Goal: Task Accomplishment & Management: Use online tool/utility

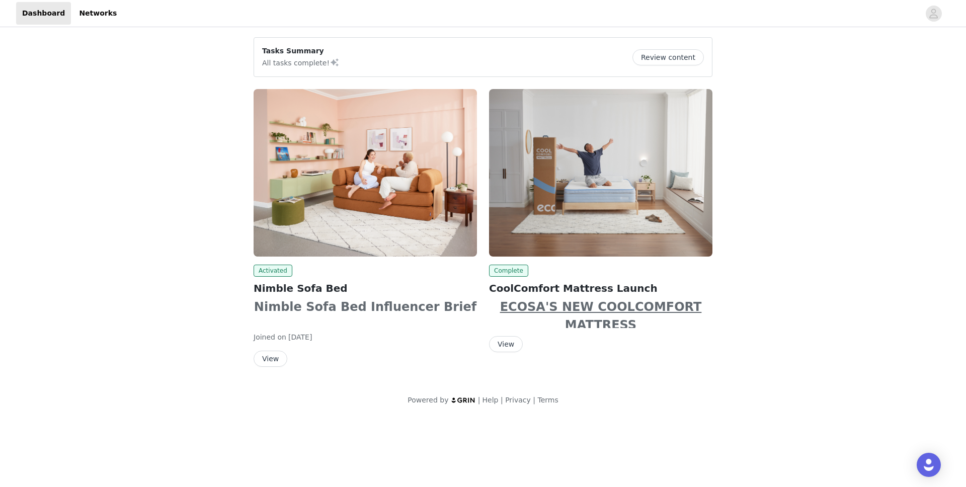
click at [270, 364] on button "View" at bounding box center [271, 359] width 34 height 16
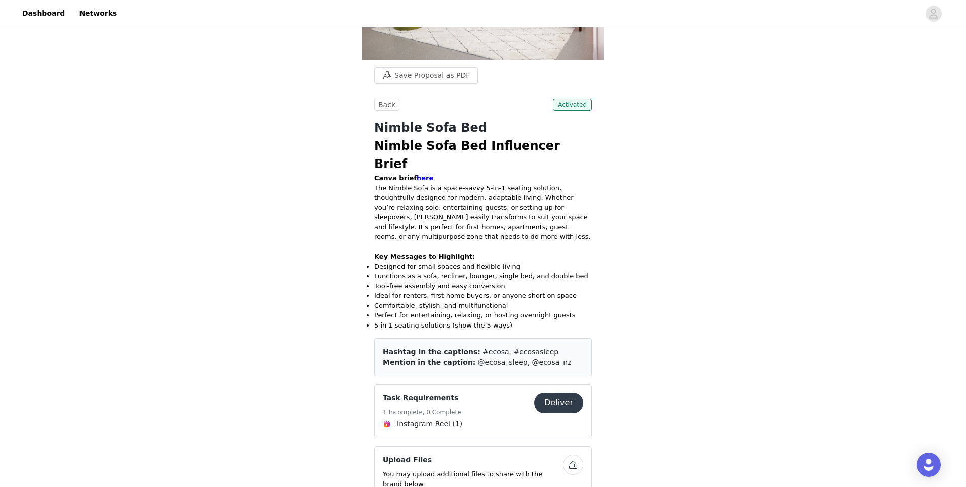
scroll to position [131, 0]
drag, startPoint x: 465, startPoint y: 332, endPoint x: 539, endPoint y: 331, distance: 73.5
click at [539, 346] on div "Hashtag in the captions: #ecosa, #ecosasleep" at bounding box center [483, 351] width 200 height 11
copy div "#ecosa, #ecosasleep"
